Goal: Task Accomplishment & Management: Use online tool/utility

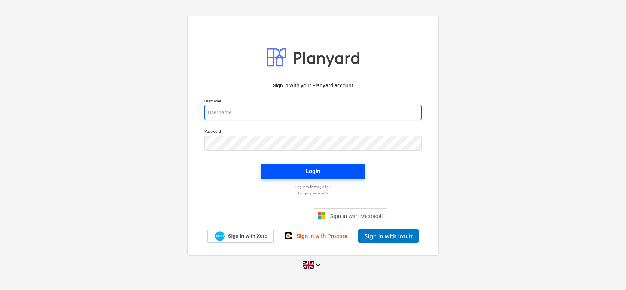
type input "[PERSON_NAME][EMAIL_ADDRESS][DOMAIN_NAME]"
click at [310, 172] on div "Login" at bounding box center [313, 171] width 14 height 10
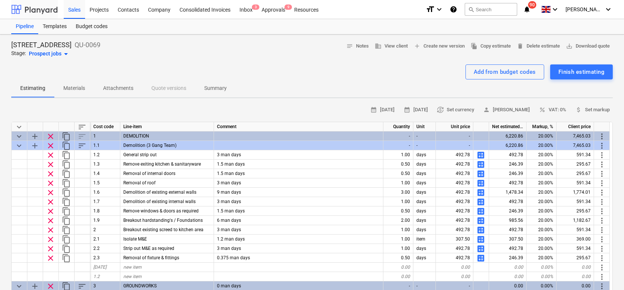
click at [43, 10] on div at bounding box center [34, 9] width 46 height 19
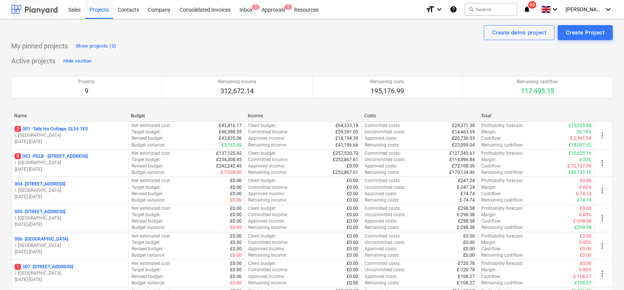
click at [43, 8] on div at bounding box center [34, 9] width 46 height 19
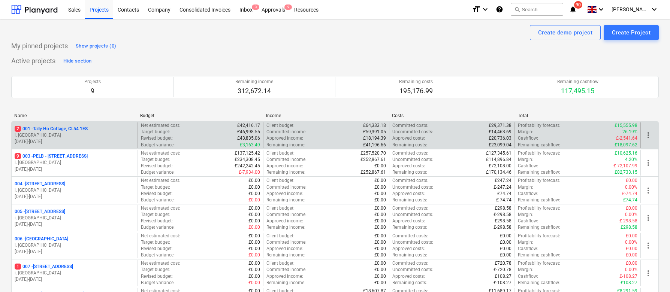
click at [53, 128] on p "2 001 - Tally Ho Cottage, GL54 1ES" at bounding box center [51, 129] width 73 height 6
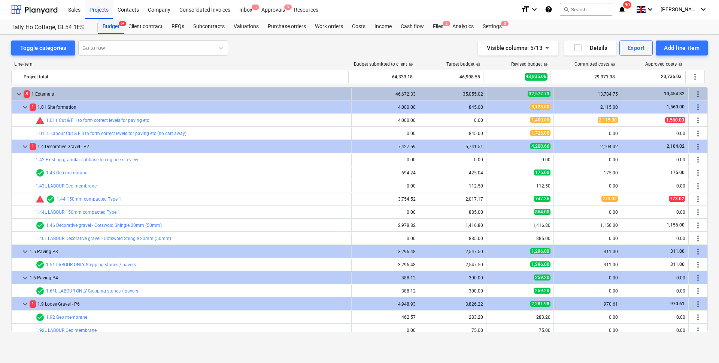
click at [114, 27] on div "Budget 9+" at bounding box center [111, 26] width 26 height 15
click at [546, 47] on icon "button" at bounding box center [547, 47] width 9 height 9
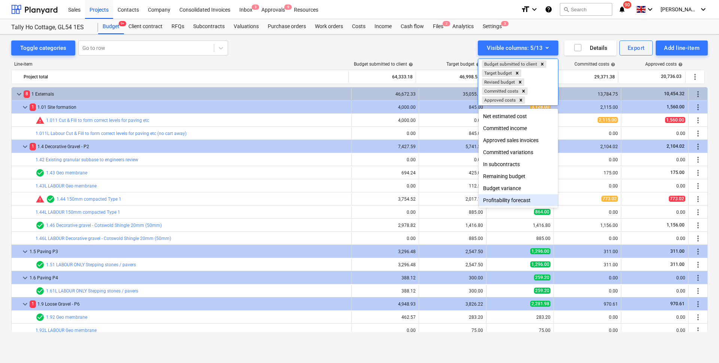
click at [498, 200] on div "Profitability forecast" at bounding box center [518, 200] width 79 height 12
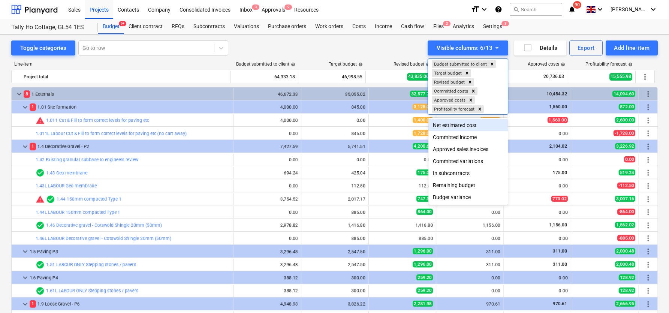
click at [75, 9] on div at bounding box center [334, 156] width 669 height 313
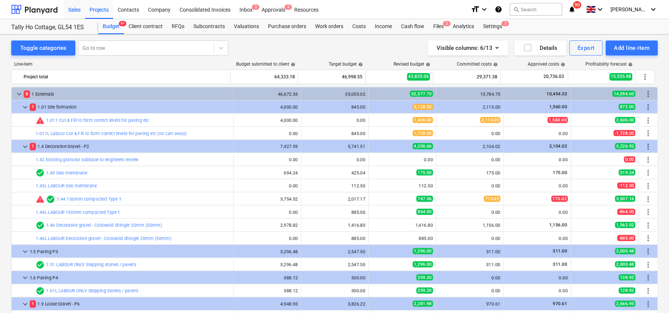
click at [75, 9] on div "Sales" at bounding box center [74, 9] width 21 height 19
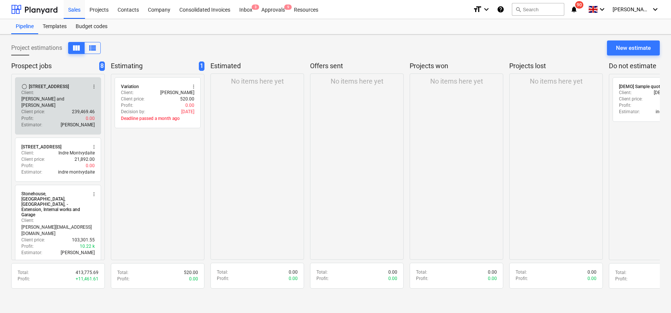
click at [55, 87] on div "[STREET_ADDRESS]" at bounding box center [49, 87] width 40 height 6
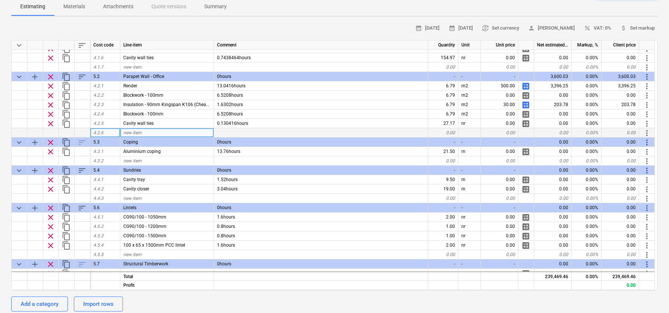
scroll to position [523, 0]
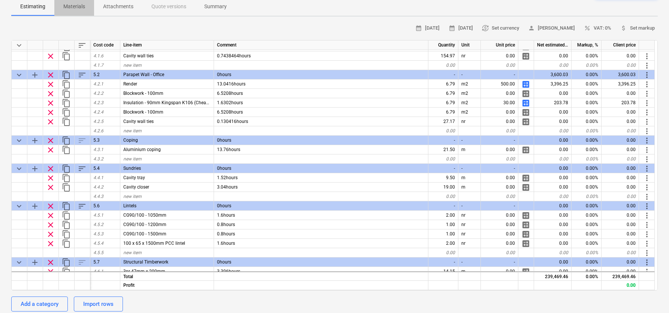
click at [73, 10] on p "Materials" at bounding box center [74, 7] width 22 height 8
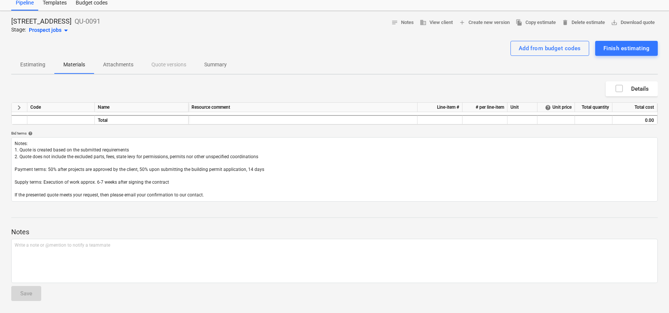
click at [27, 64] on p "Estimating" at bounding box center [32, 65] width 25 height 8
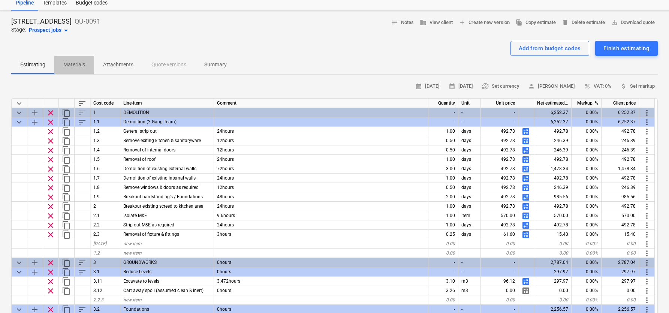
click at [75, 67] on p "Materials" at bounding box center [74, 65] width 22 height 8
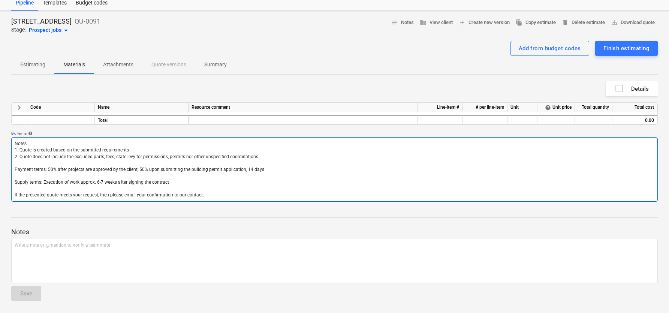
scroll to position [16, 0]
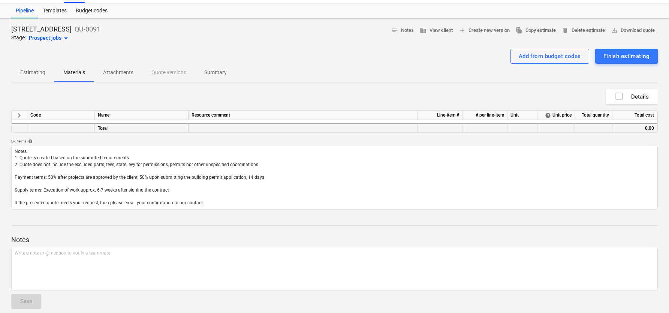
click at [124, 129] on div "Total" at bounding box center [142, 127] width 94 height 9
click at [29, 76] on p "Estimating" at bounding box center [32, 73] width 25 height 8
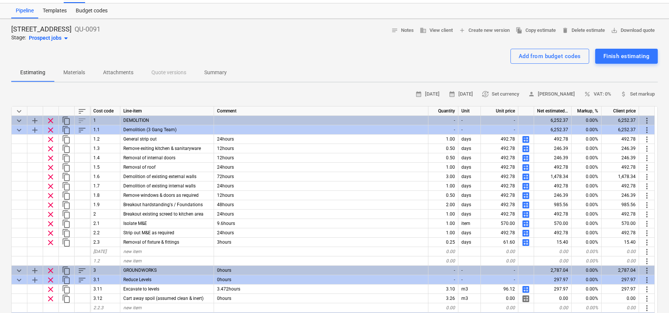
click at [85, 75] on span "Materials" at bounding box center [74, 72] width 40 height 12
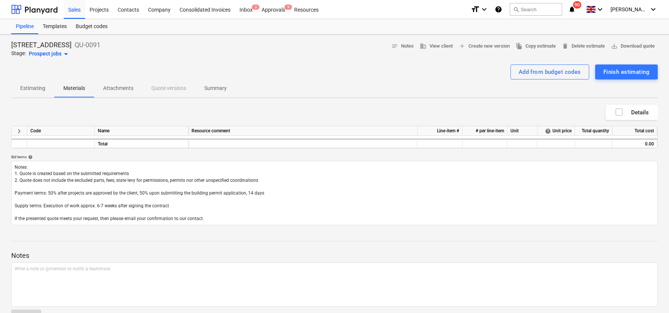
click at [30, 90] on p "Estimating" at bounding box center [32, 88] width 25 height 8
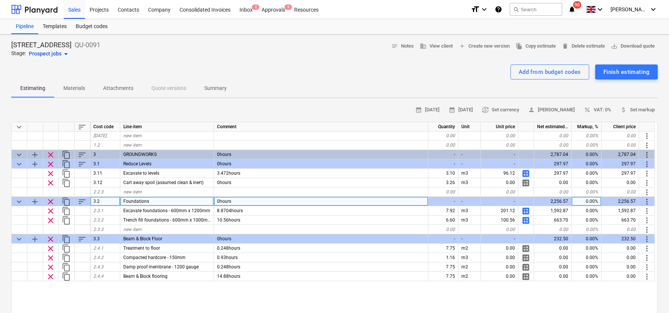
scroll to position [148, 0]
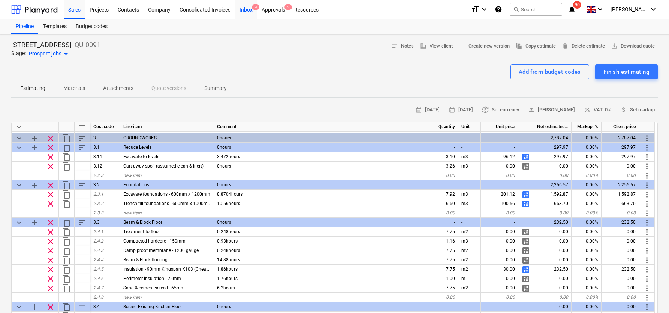
click at [244, 11] on div "Inbox 3" at bounding box center [246, 9] width 22 height 19
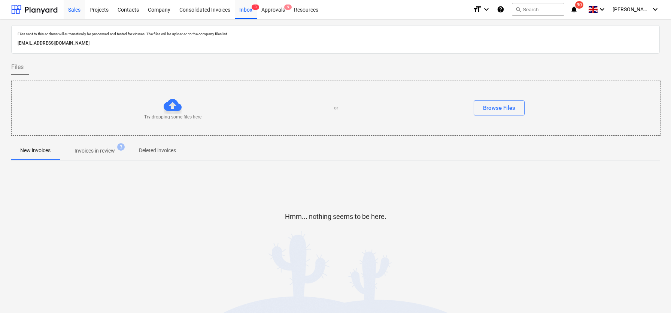
click at [70, 8] on div "Sales" at bounding box center [74, 9] width 21 height 19
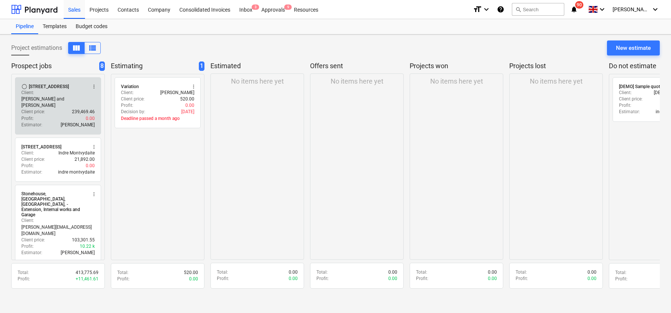
click at [47, 91] on div "Client : [PERSON_NAME] and [PERSON_NAME]" at bounding box center [57, 99] width 73 height 19
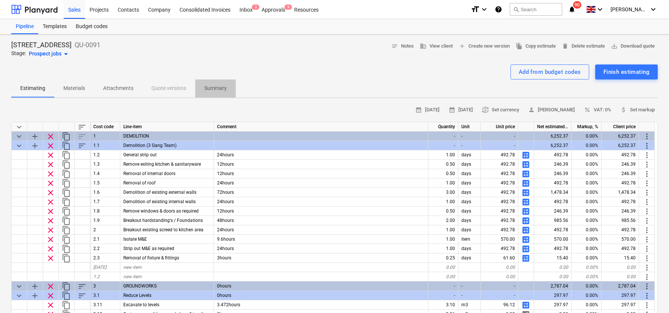
click at [216, 89] on p "Summary" at bounding box center [215, 88] width 22 height 8
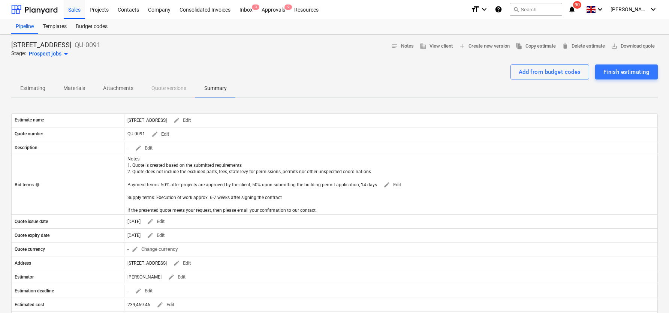
click at [36, 96] on button "Estimating" at bounding box center [32, 88] width 43 height 18
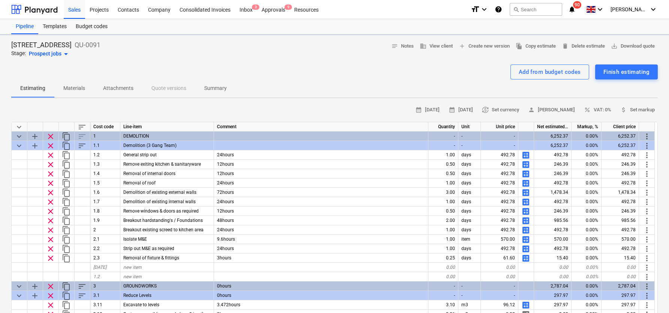
type textarea "x"
